Goal: Use online tool/utility: Utilize a website feature to perform a specific function

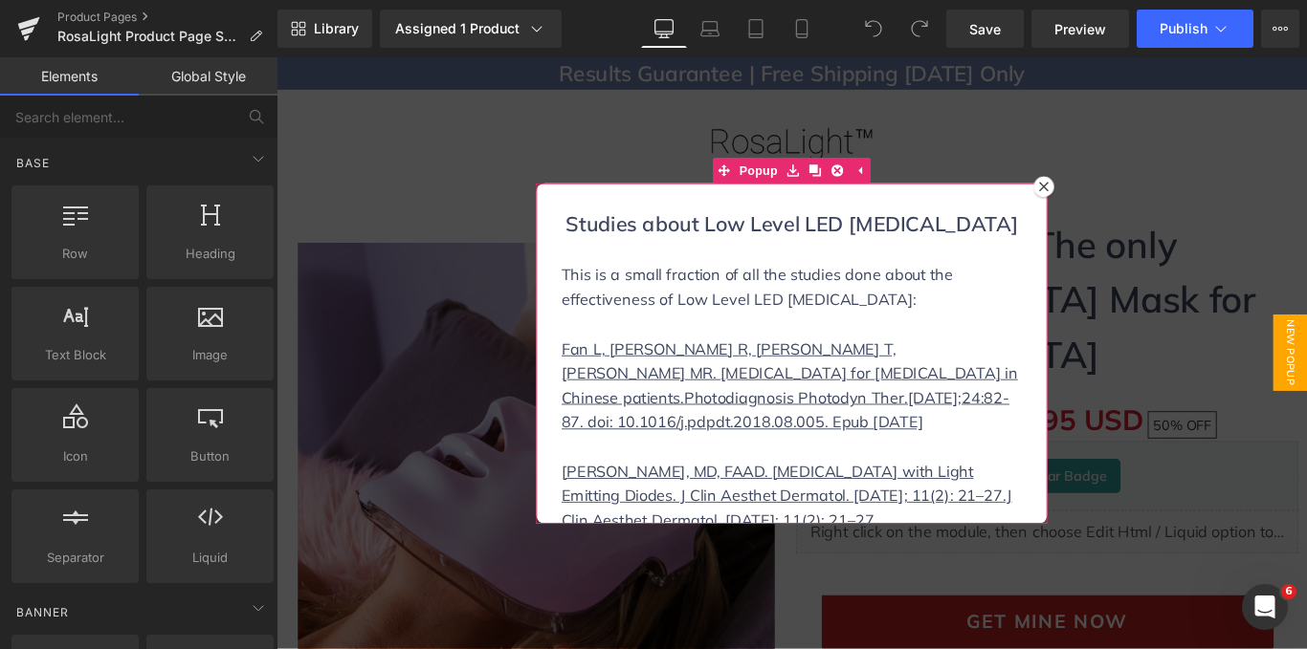
click at [1133, 200] on icon at bounding box center [1138, 202] width 11 height 11
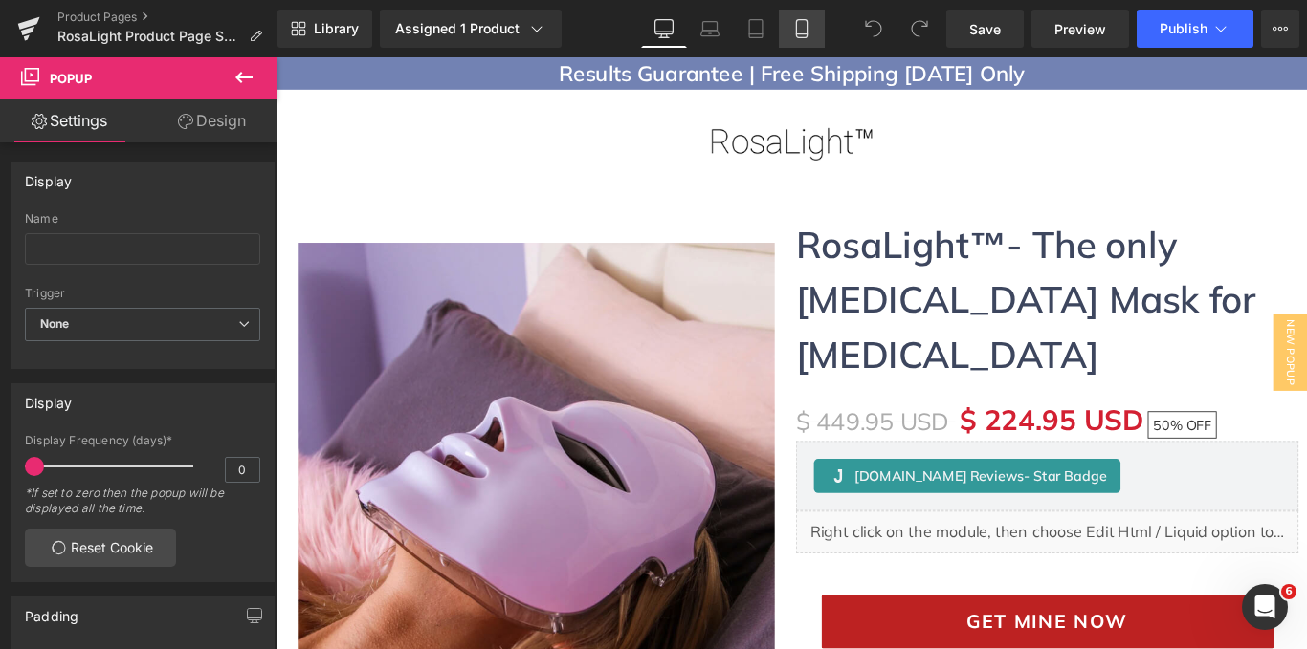
click at [789, 26] on link "Mobile" at bounding box center [802, 29] width 46 height 38
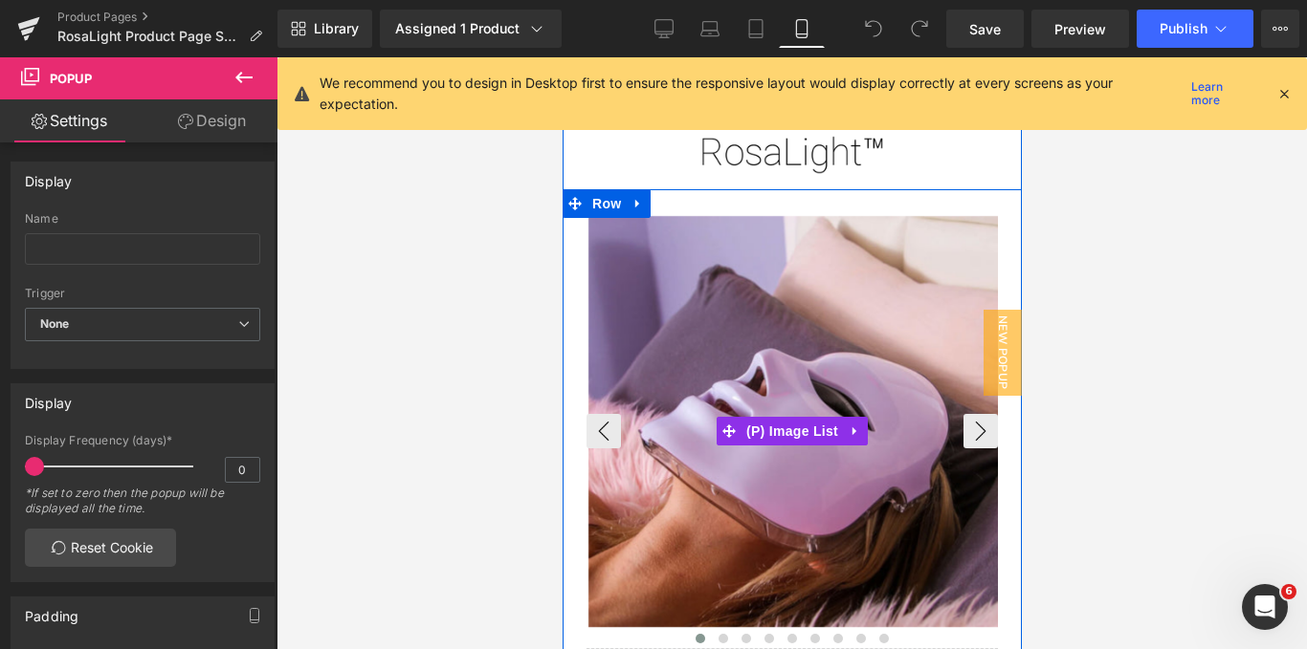
click at [759, 309] on img at bounding box center [792, 421] width 411 height 411
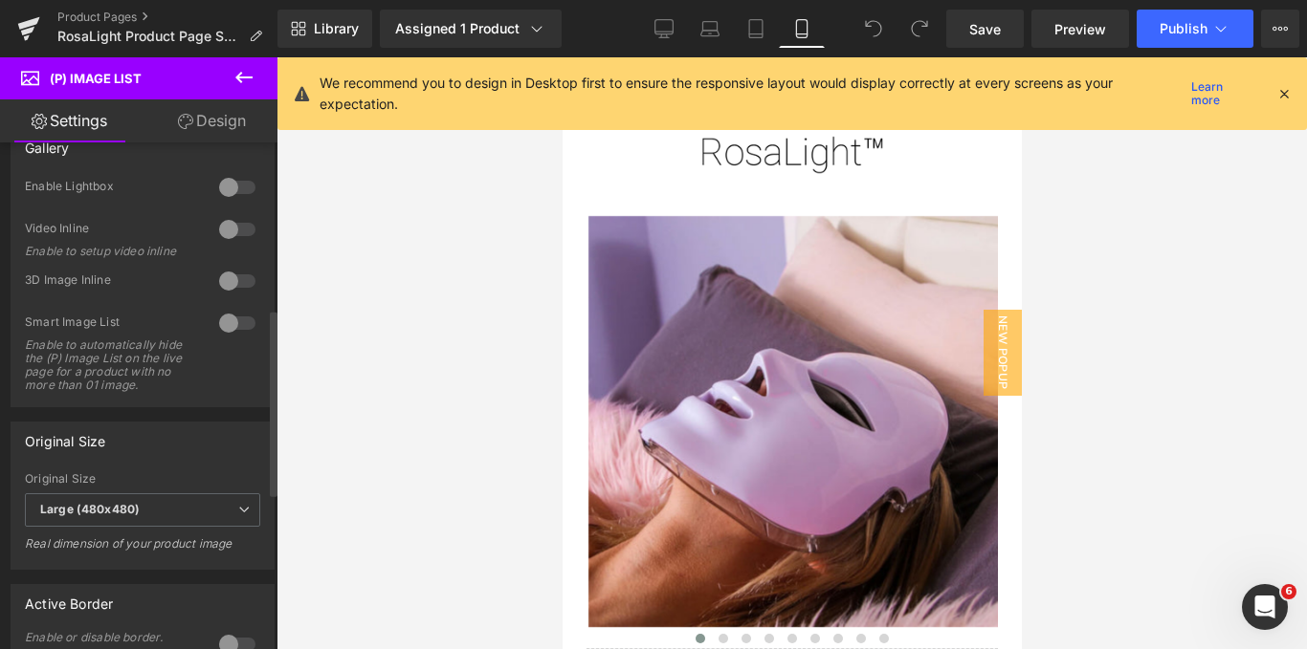
scroll to position [432, 0]
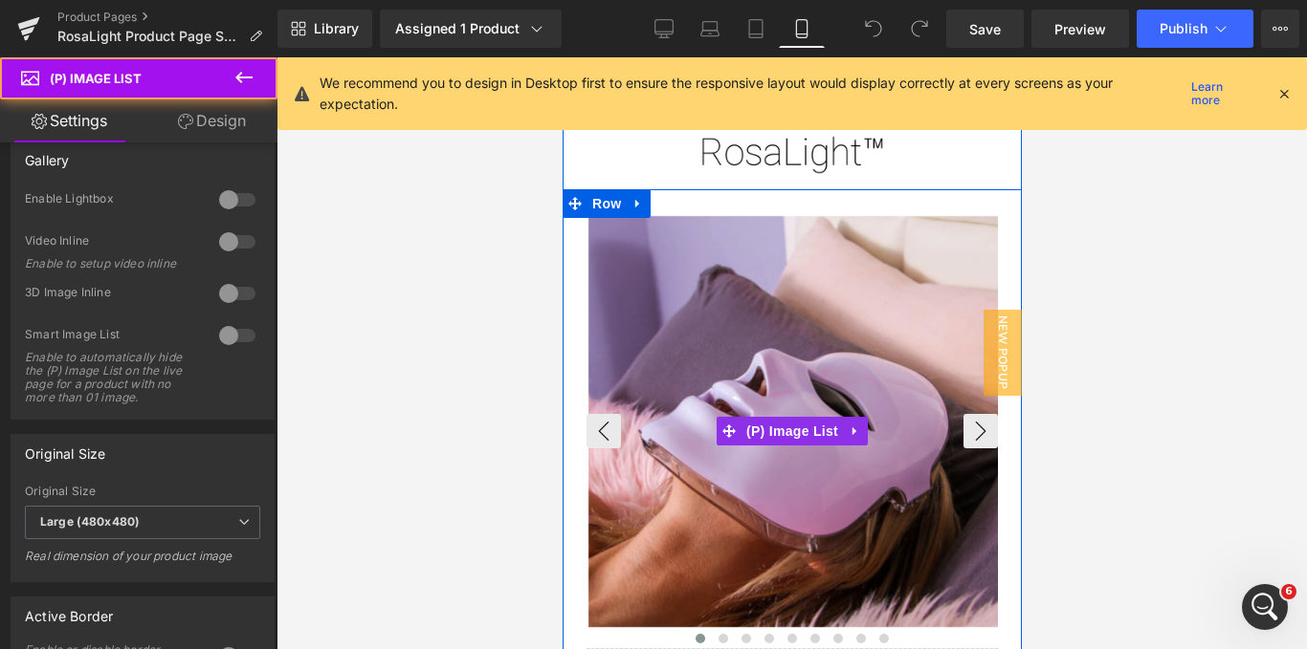
click at [646, 337] on img at bounding box center [792, 421] width 411 height 411
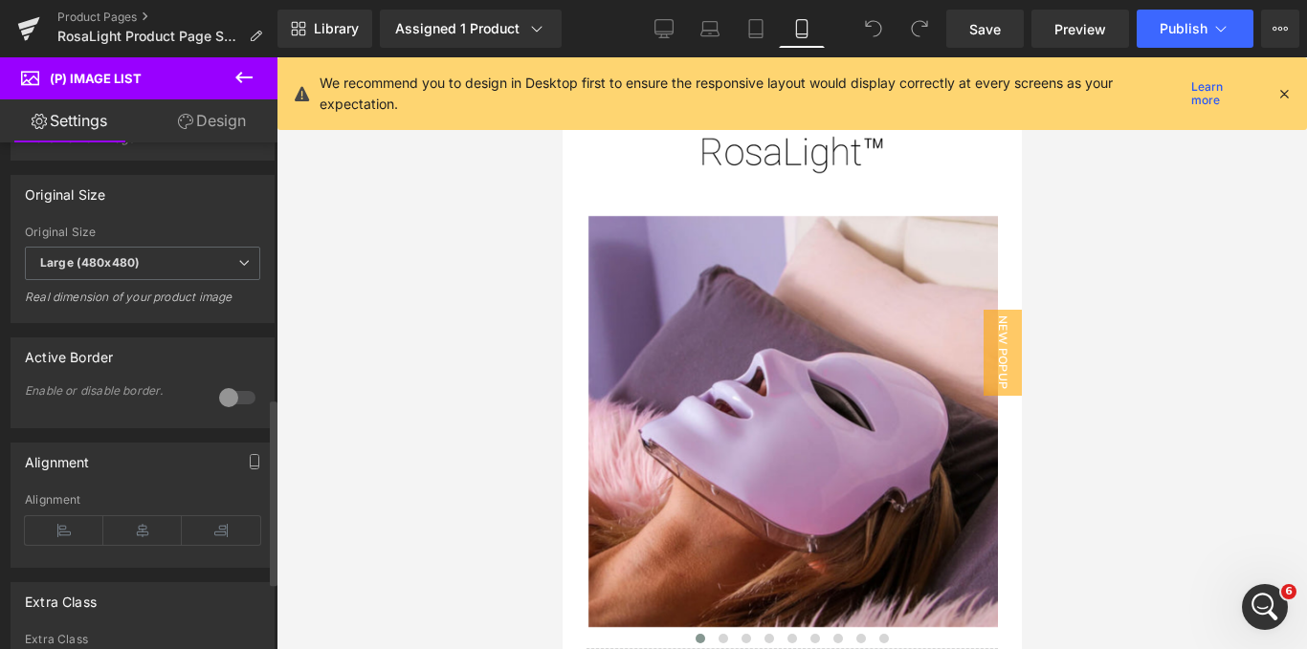
scroll to position [691, 0]
click at [226, 409] on div at bounding box center [237, 399] width 46 height 31
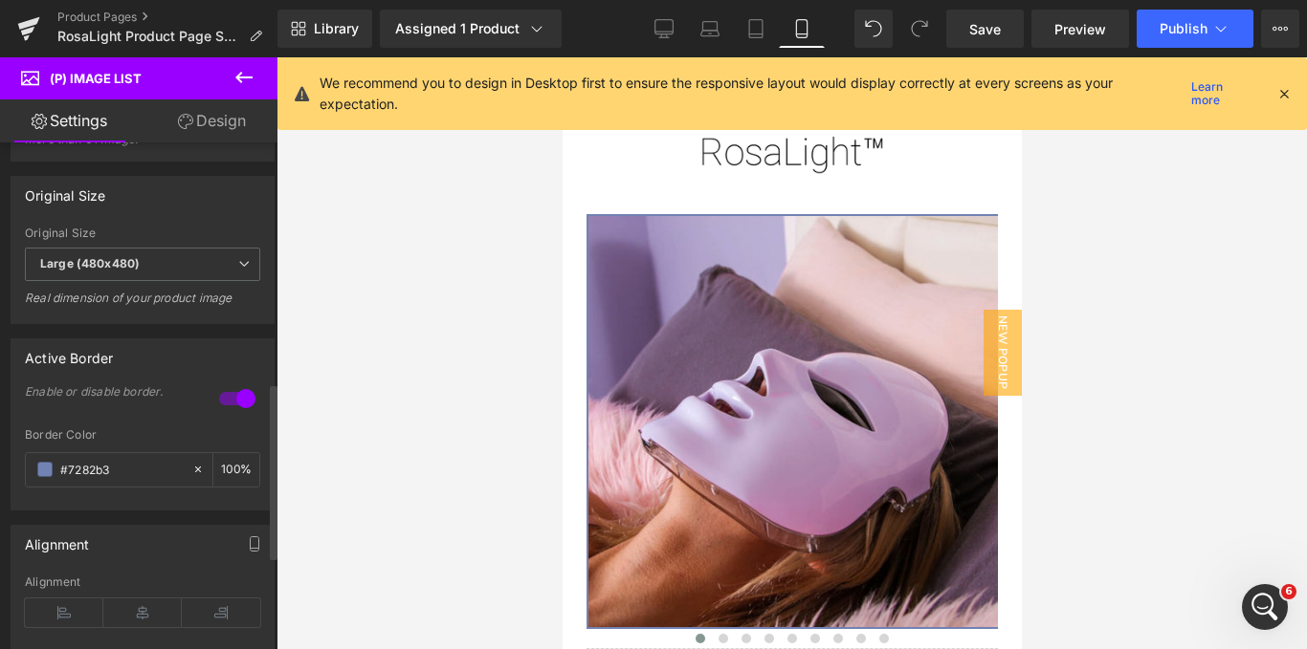
click at [241, 411] on div at bounding box center [237, 399] width 46 height 31
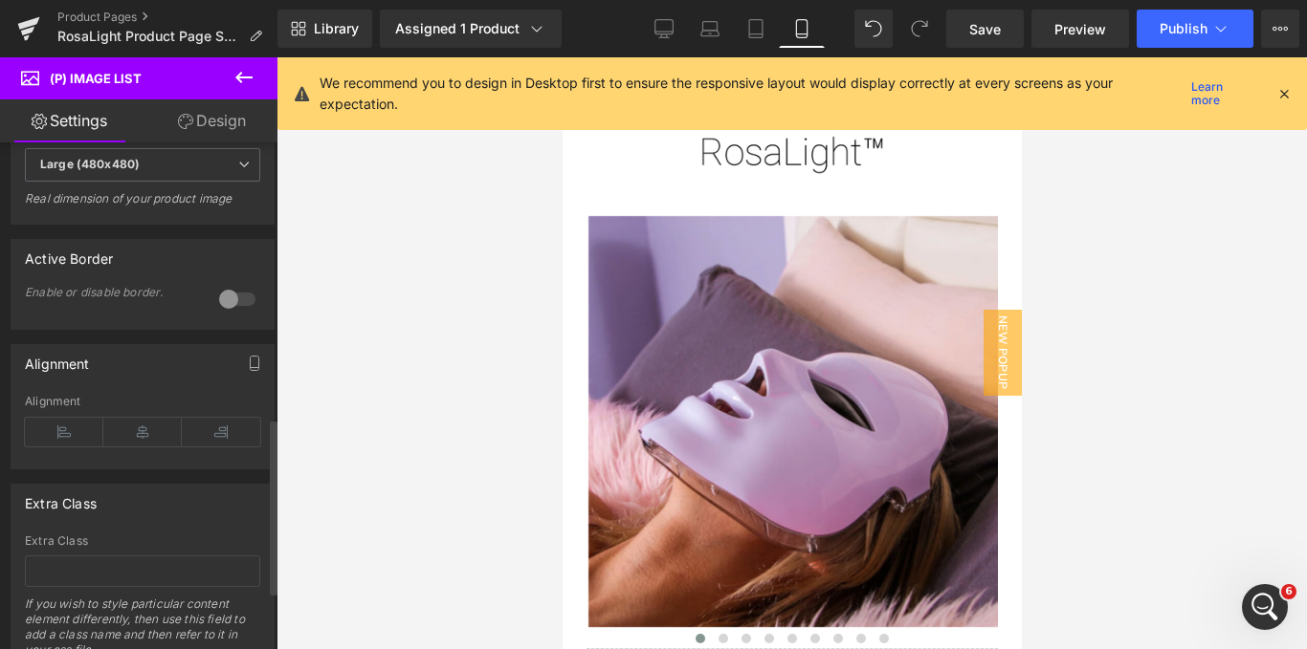
scroll to position [795, 0]
click at [224, 306] on div at bounding box center [237, 294] width 46 height 31
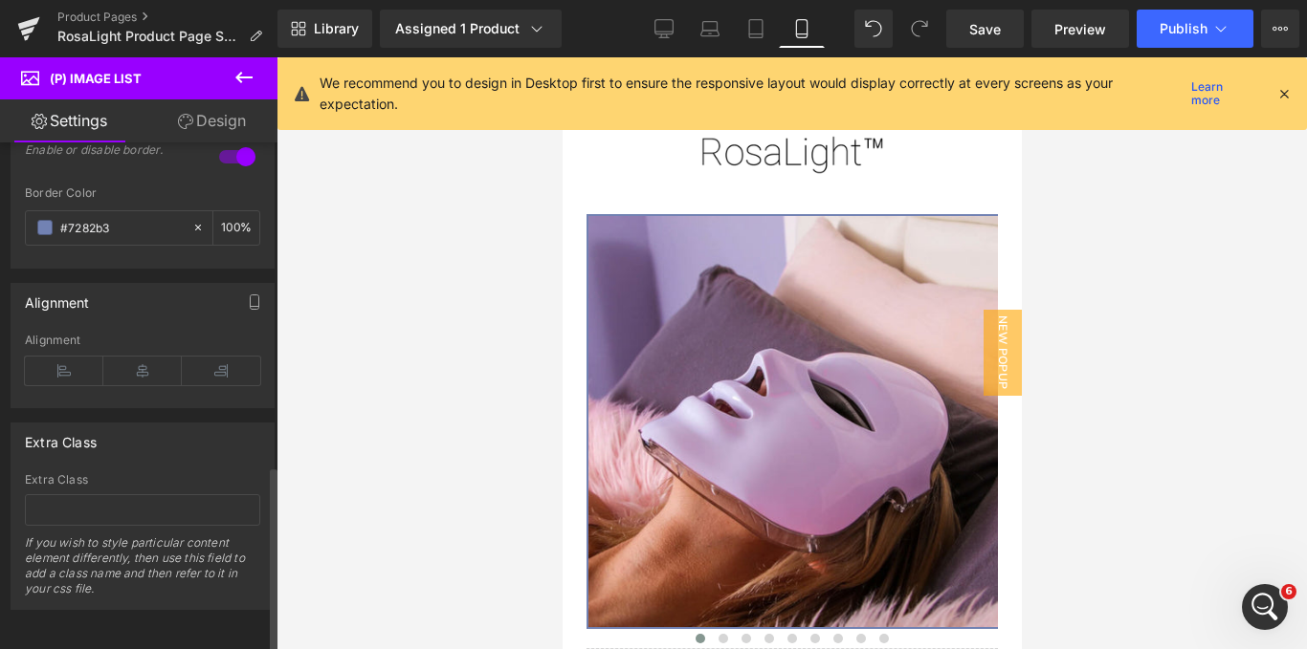
scroll to position [823, 0]
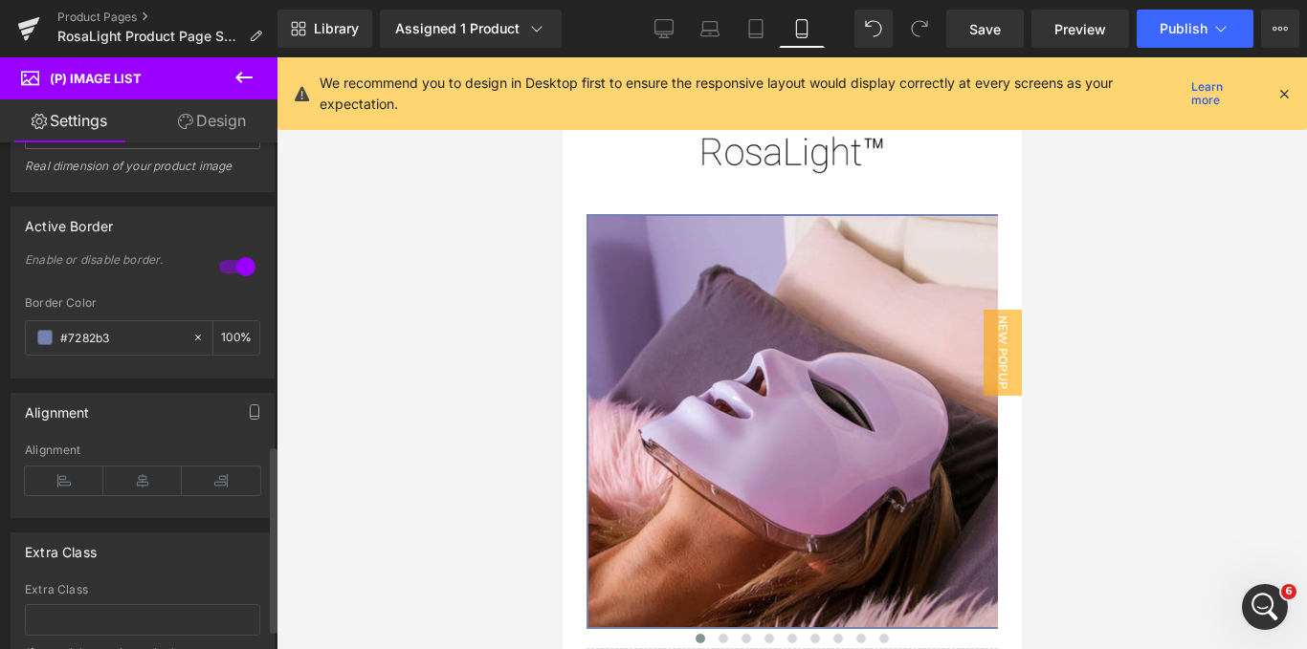
click at [224, 282] on div at bounding box center [237, 267] width 46 height 31
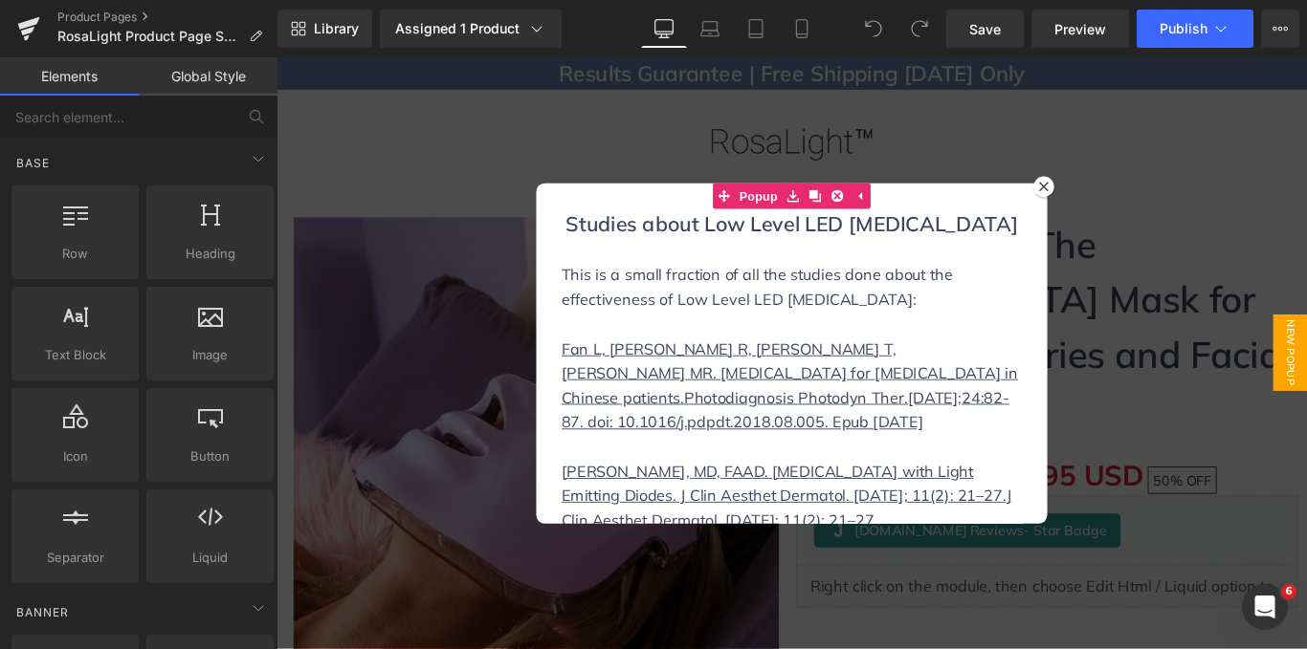
click at [1133, 199] on icon at bounding box center [1138, 202] width 11 height 11
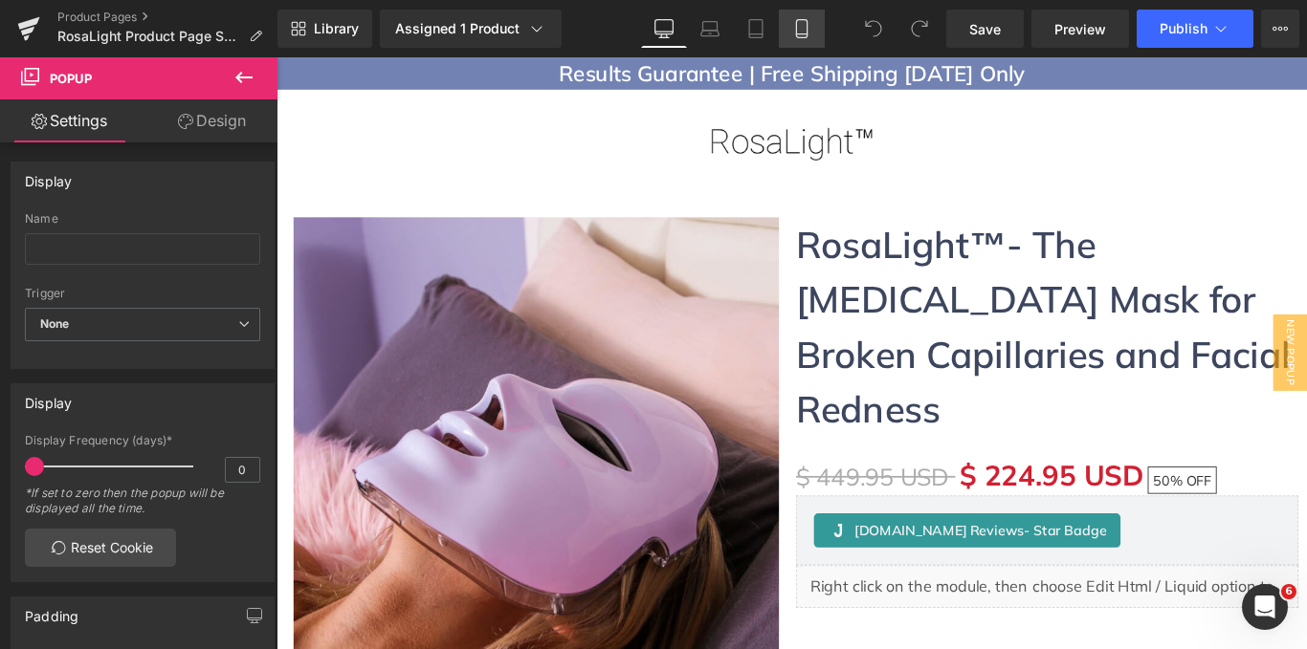
click at [790, 11] on link "Mobile" at bounding box center [802, 29] width 46 height 38
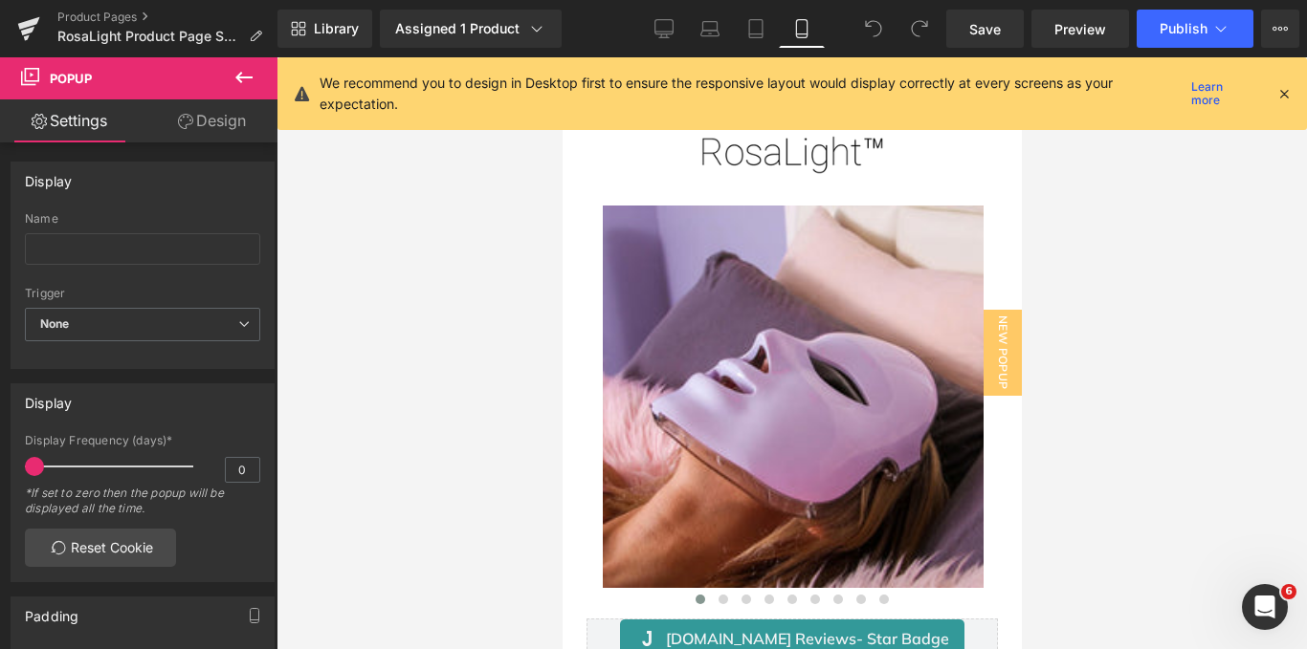
scroll to position [46, 0]
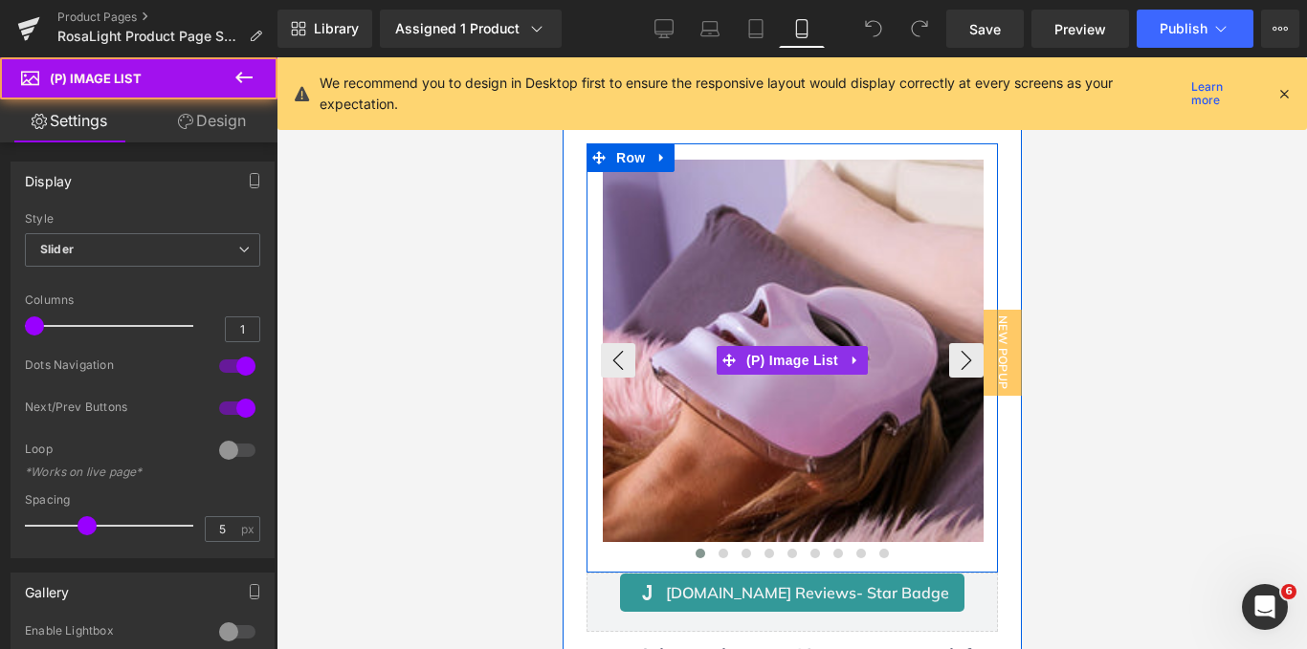
click at [634, 224] on img at bounding box center [793, 351] width 383 height 383
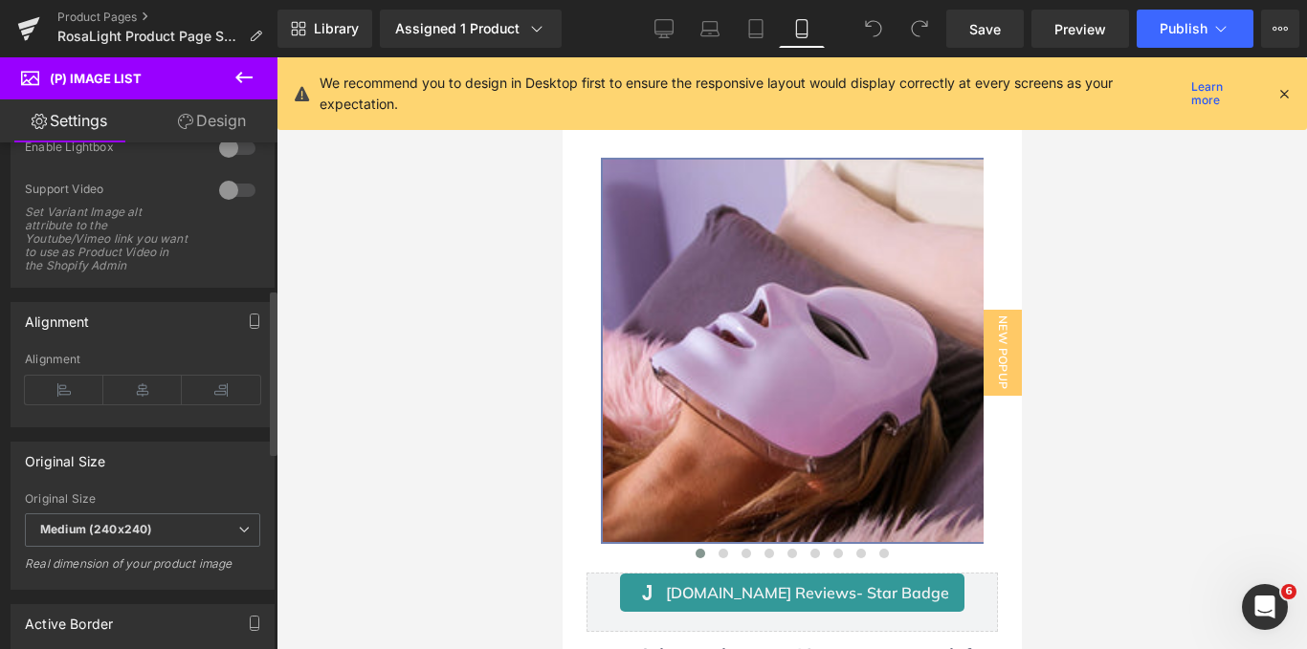
scroll to position [0, 0]
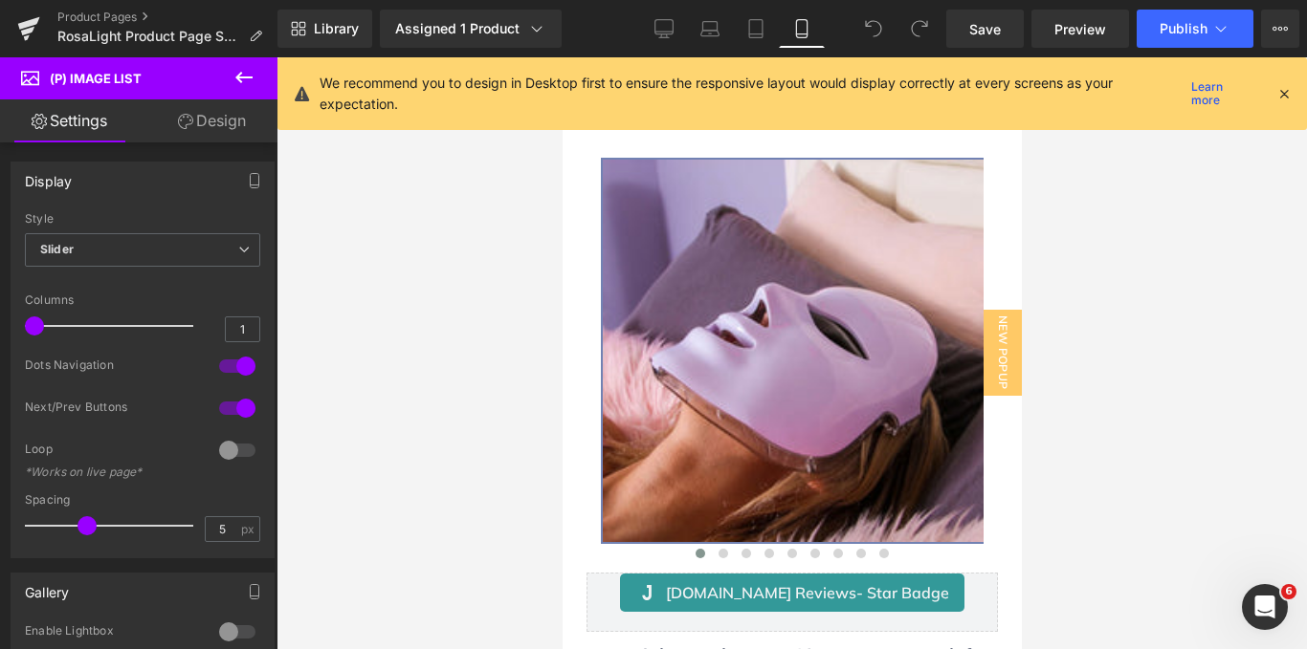
click at [216, 116] on link "Design" at bounding box center [212, 120] width 139 height 43
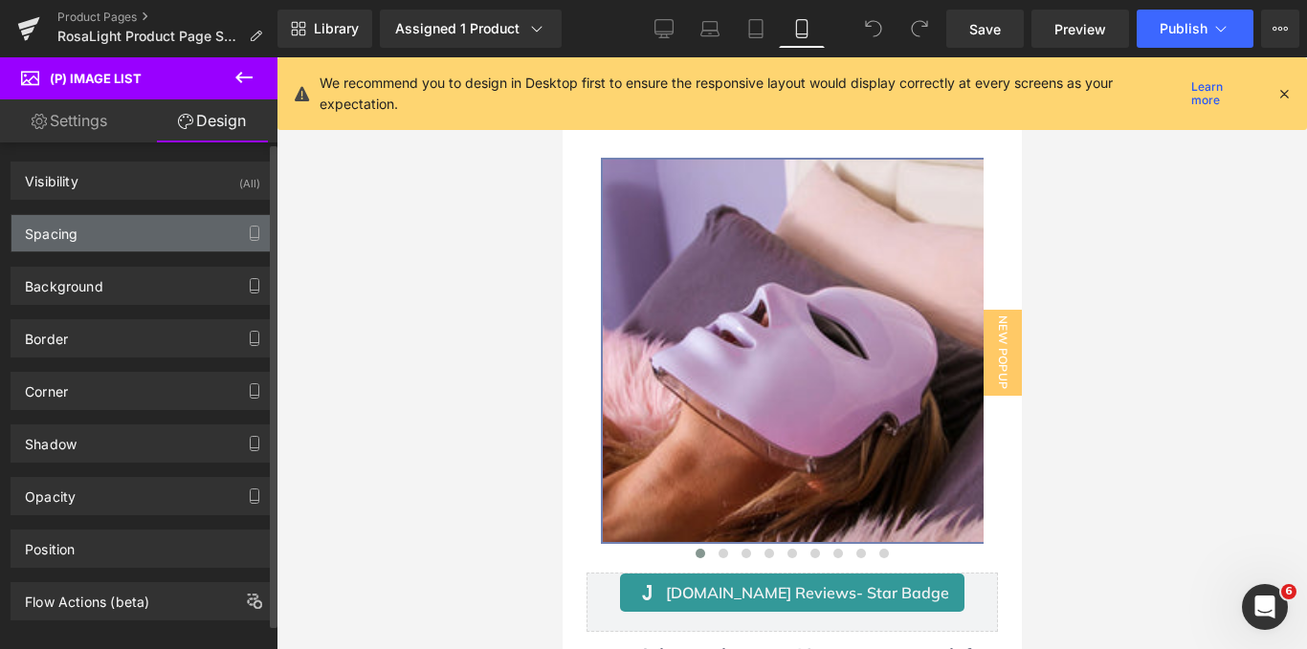
click at [129, 237] on div "Spacing" at bounding box center [142, 233] width 262 height 36
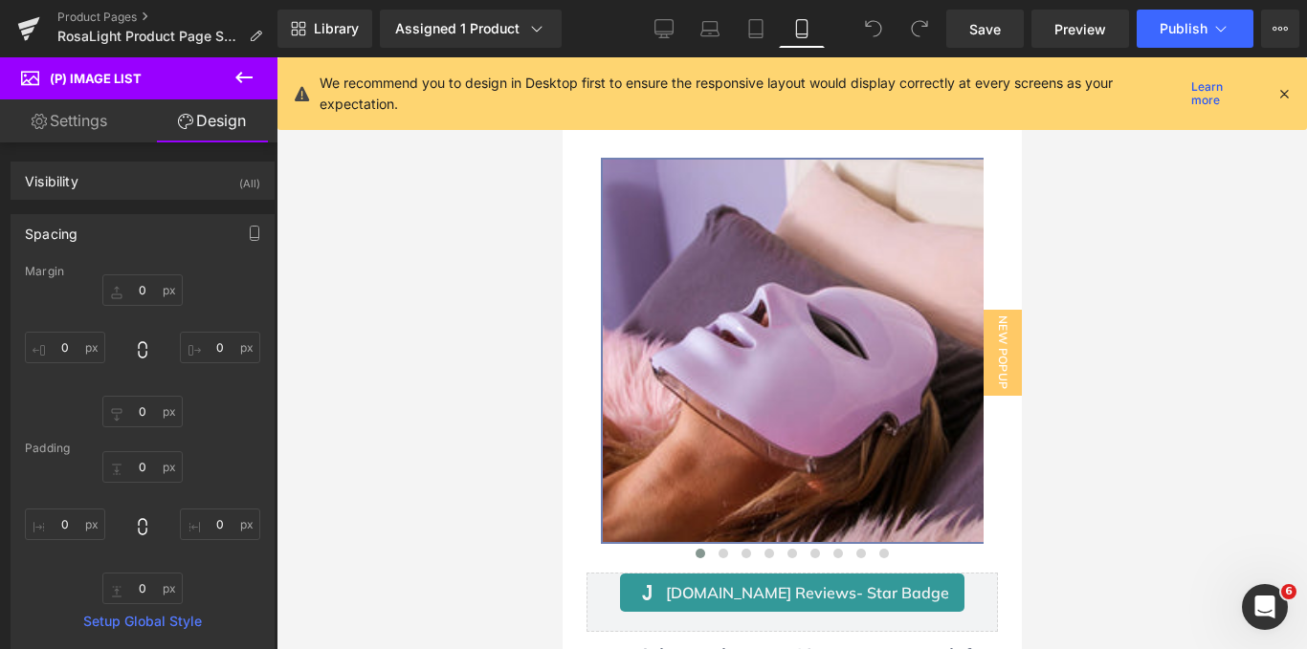
click at [80, 109] on link "Settings" at bounding box center [69, 120] width 139 height 43
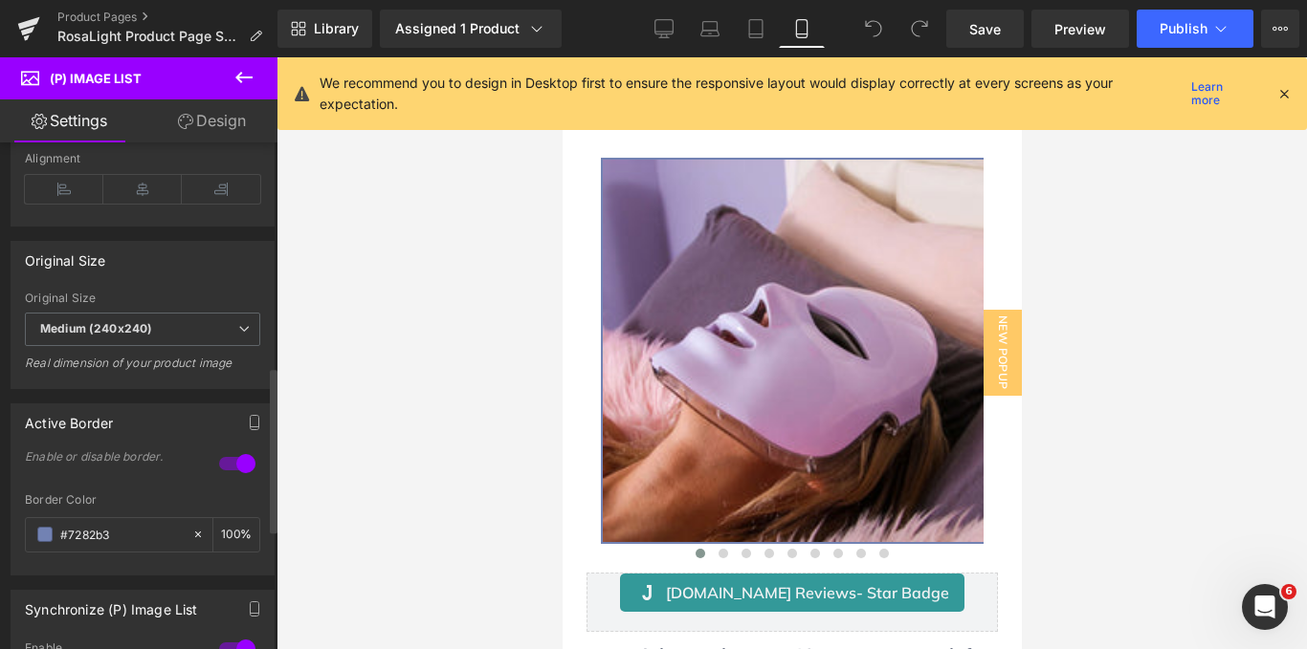
scroll to position [686, 0]
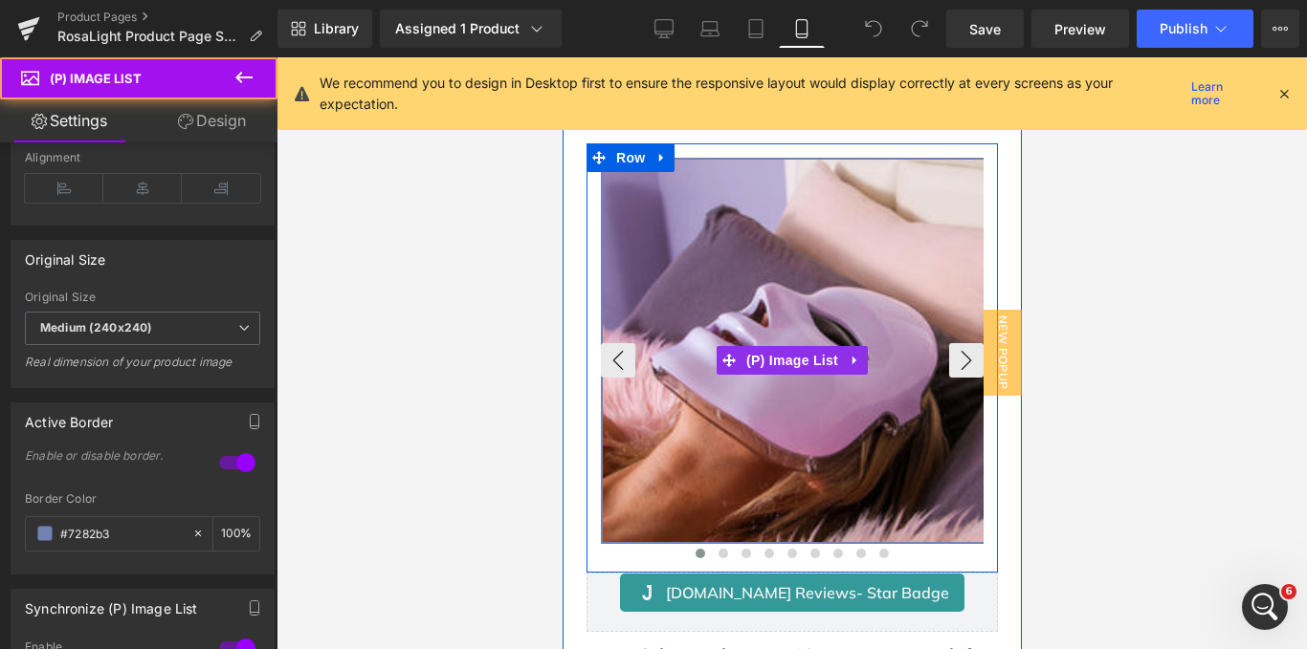
click at [622, 292] on img at bounding box center [793, 351] width 383 height 383
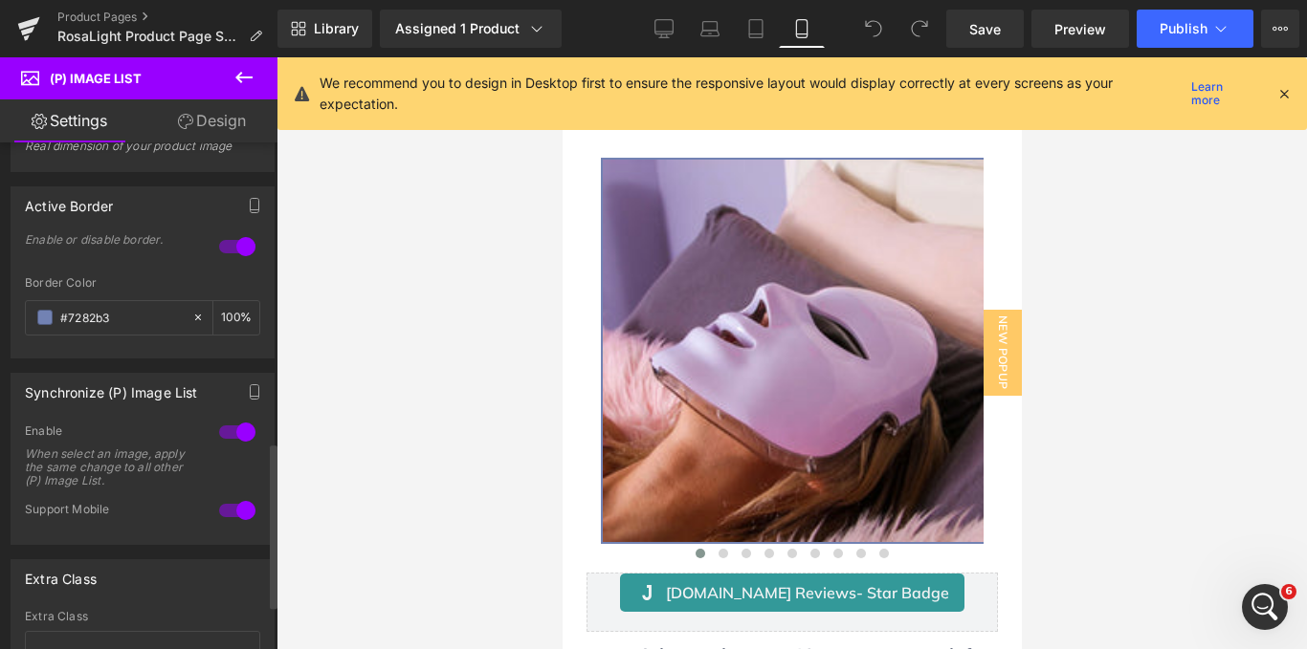
scroll to position [933, 0]
